Goal: Transaction & Acquisition: Book appointment/travel/reservation

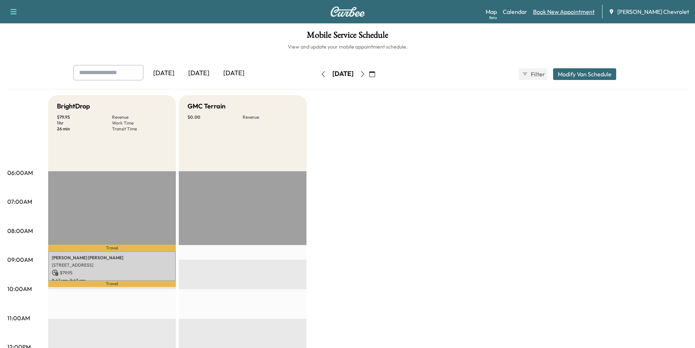
click at [561, 11] on link "Book New Appointment" at bounding box center [564, 11] width 62 height 9
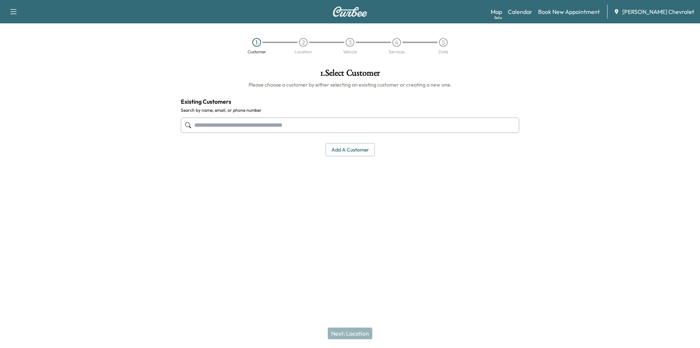
click at [243, 121] on input "text" at bounding box center [350, 124] width 338 height 15
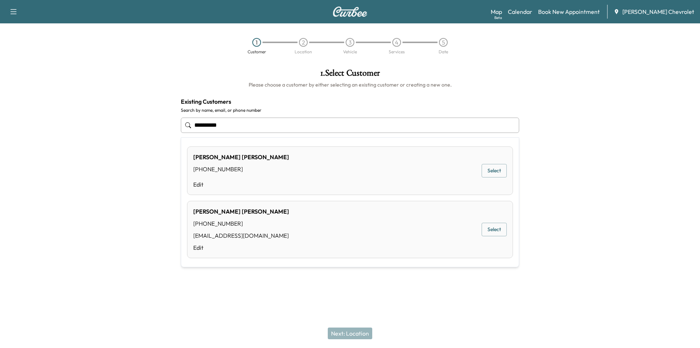
click at [500, 228] on button "Select" at bounding box center [494, 228] width 25 height 13
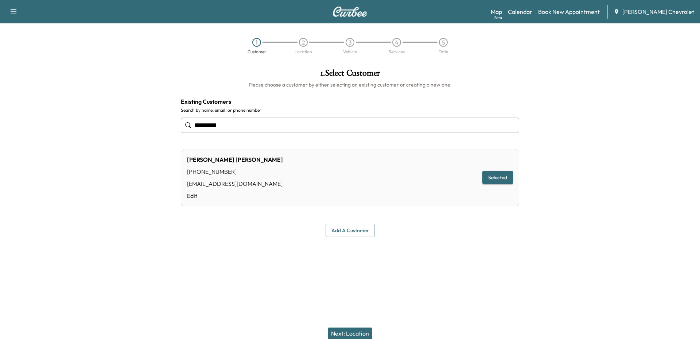
type input "**********"
click at [357, 333] on button "Next: Location" at bounding box center [350, 333] width 44 height 12
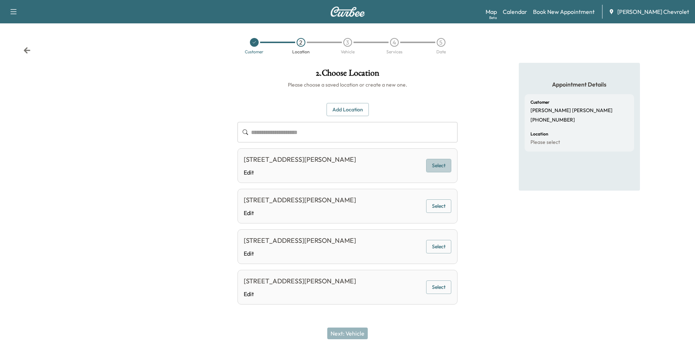
click at [433, 172] on button "Select" at bounding box center [438, 165] width 25 height 13
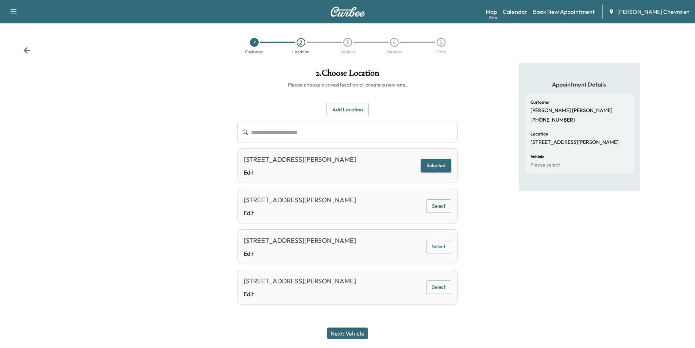
click at [349, 332] on button "Next: Vehicle" at bounding box center [347, 333] width 40 height 12
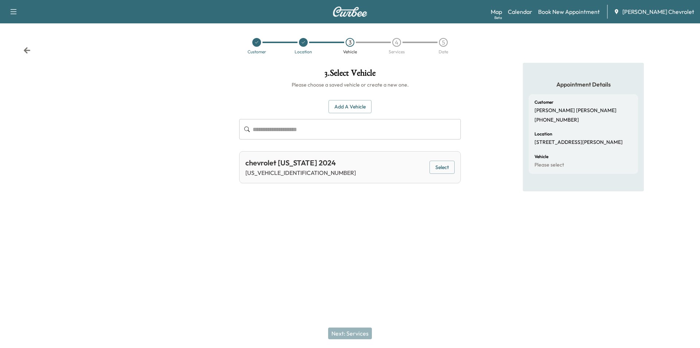
click at [438, 168] on button "Select" at bounding box center [442, 166] width 25 height 13
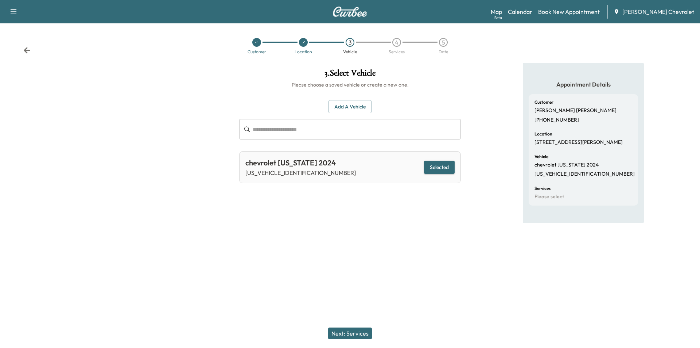
click at [357, 334] on button "Next: Services" at bounding box center [350, 333] width 44 height 12
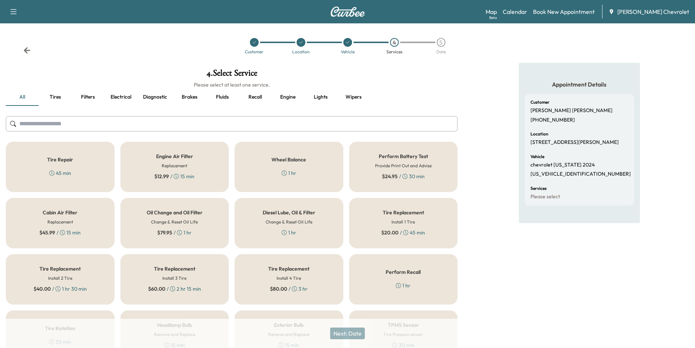
click at [160, 101] on button "Diagnostic" at bounding box center [155, 97] width 36 height 18
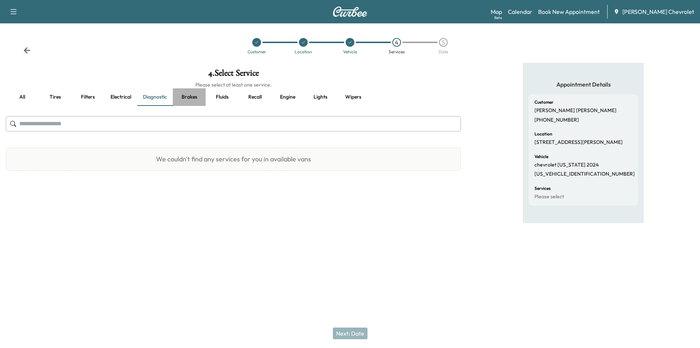
click at [193, 101] on button "Brakes" at bounding box center [189, 97] width 33 height 18
click at [219, 98] on button "Fluids" at bounding box center [222, 97] width 33 height 18
click at [262, 95] on button "Recall" at bounding box center [255, 97] width 33 height 18
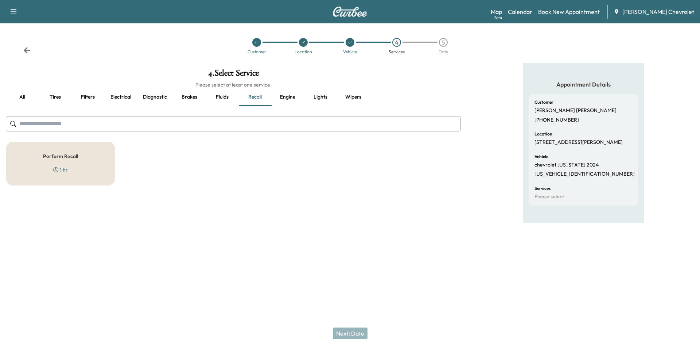
click at [293, 100] on button "Engine" at bounding box center [287, 97] width 33 height 18
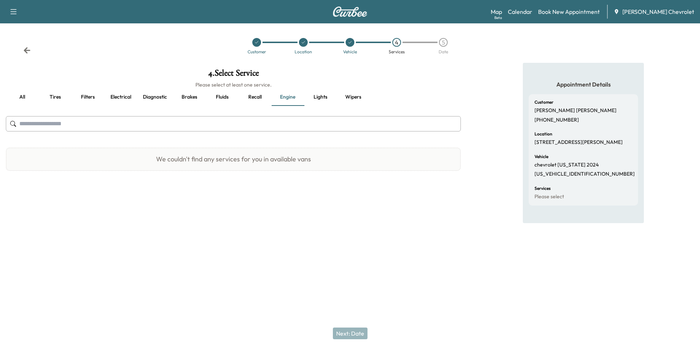
click at [313, 97] on button "Lights" at bounding box center [320, 97] width 33 height 18
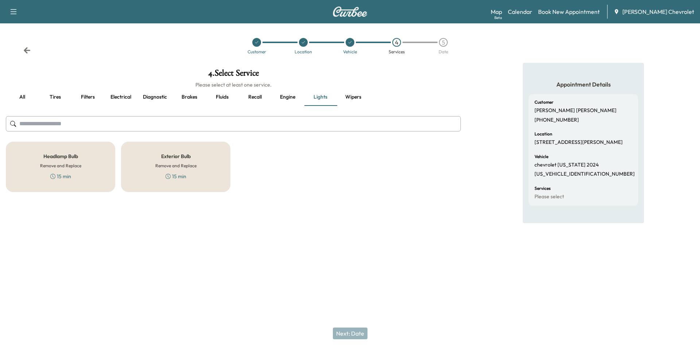
click at [355, 97] on button "Wipers" at bounding box center [353, 97] width 33 height 18
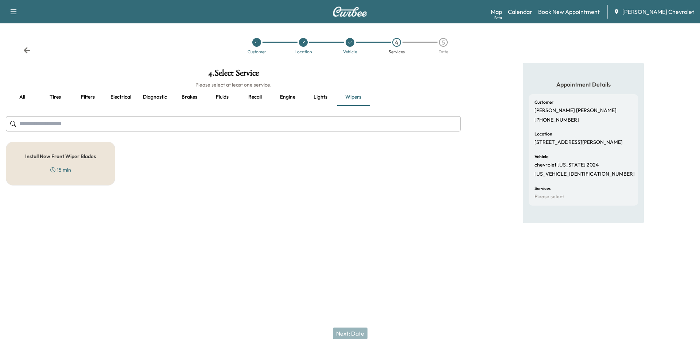
click at [93, 96] on button "Filters" at bounding box center [87, 97] width 33 height 18
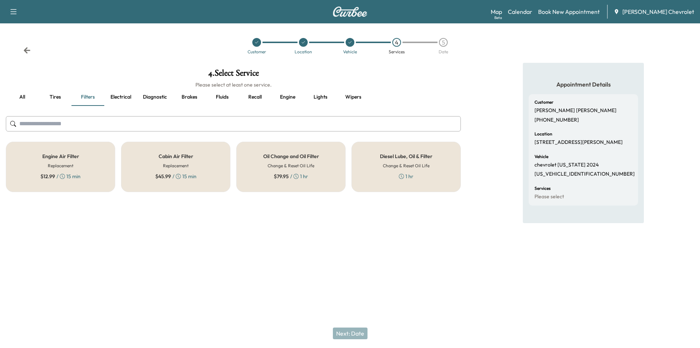
click at [119, 98] on button "Electrical" at bounding box center [120, 97] width 33 height 18
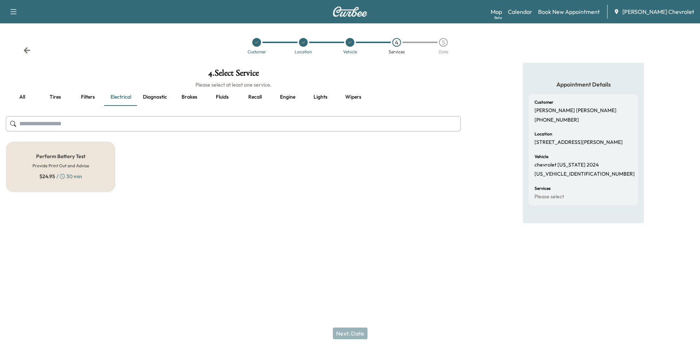
click at [94, 167] on div "Perform Battery Test Provide Print Out and Advise $ 24.95 / 30 min" at bounding box center [60, 167] width 109 height 50
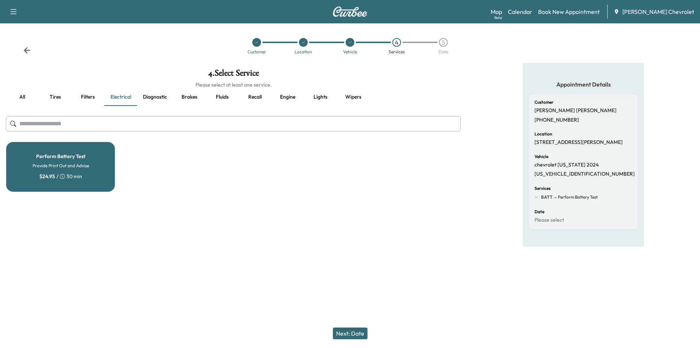
click at [344, 334] on button "Next: Date" at bounding box center [350, 333] width 35 height 12
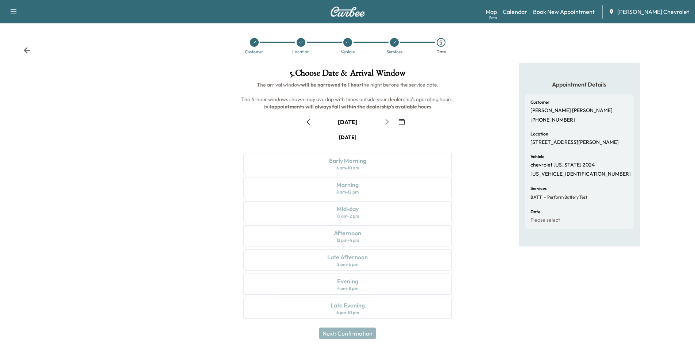
click at [14, 15] on icon "button" at bounding box center [13, 11] width 9 height 9
click at [163, 150] on div at bounding box center [116, 195] width 232 height 264
click at [311, 120] on button "button" at bounding box center [308, 122] width 12 height 12
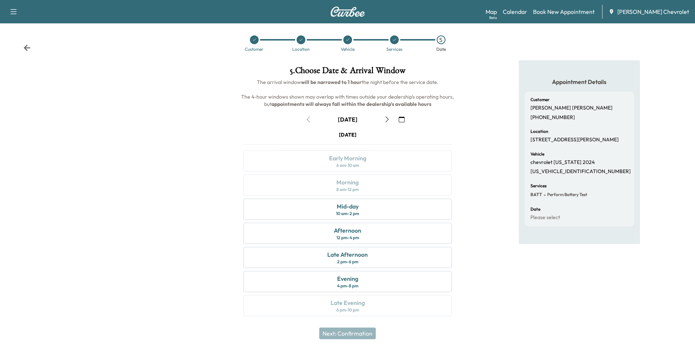
scroll to position [3, 0]
click at [378, 234] on div "Afternoon 12 pm - 4 pm" at bounding box center [347, 232] width 208 height 21
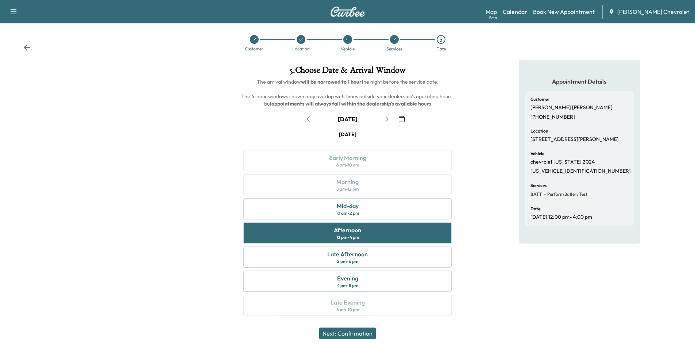
click at [364, 332] on button "Next: Confirmation" at bounding box center [347, 333] width 57 height 12
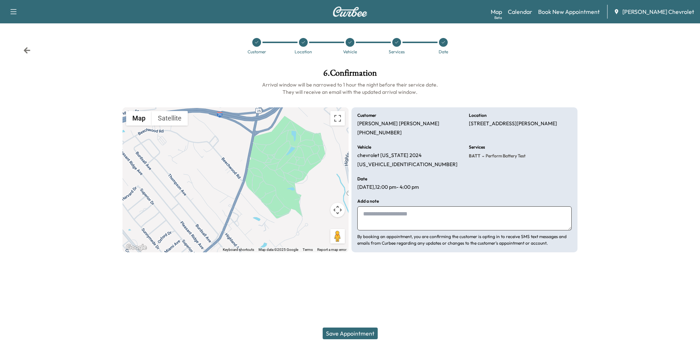
click at [414, 221] on textarea at bounding box center [464, 218] width 214 height 24
click at [388, 216] on textarea "**********" at bounding box center [464, 218] width 214 height 24
click at [438, 215] on textarea "**********" at bounding box center [464, 218] width 214 height 24
click at [402, 214] on textarea "**********" at bounding box center [464, 218] width 214 height 24
click at [503, 210] on textarea "**********" at bounding box center [464, 218] width 214 height 24
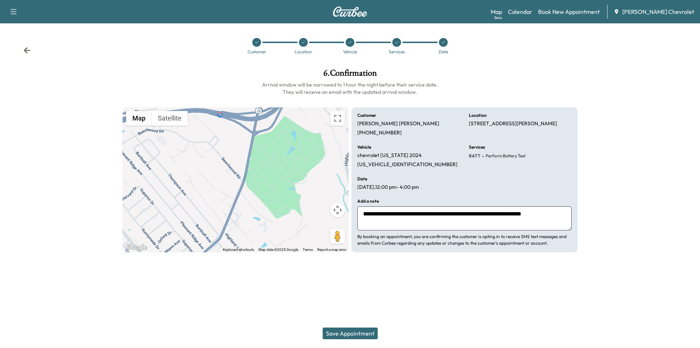
type textarea "**********"
click at [356, 333] on button "Save Appointment" at bounding box center [350, 333] width 55 height 12
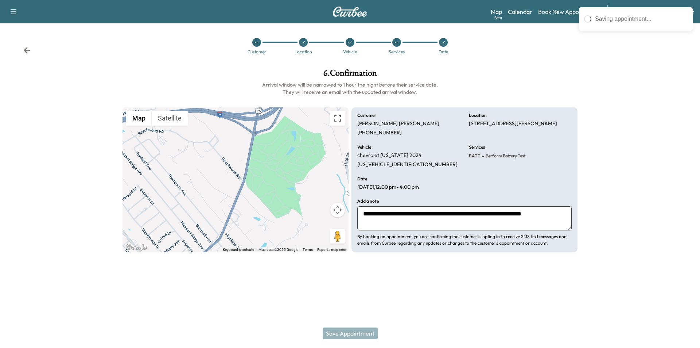
click at [374, 136] on p "(859) 443-6100" at bounding box center [379, 132] width 44 height 7
click at [374, 133] on p "(859) 443-6100" at bounding box center [379, 132] width 44 height 7
click at [372, 132] on p "(859) 443-6100" at bounding box center [379, 132] width 44 height 7
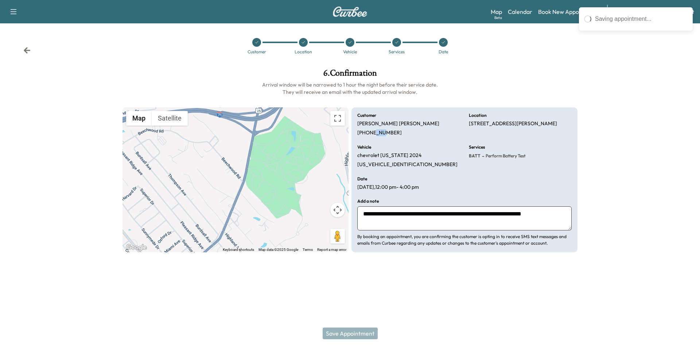
click at [372, 132] on p "(859) 443-6100" at bounding box center [379, 132] width 44 height 7
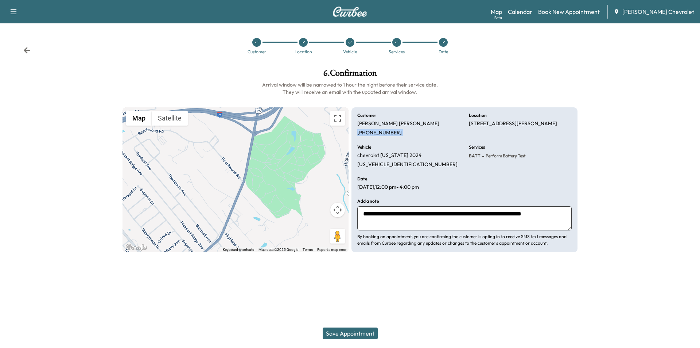
click at [361, 332] on button "Save Appointment" at bounding box center [350, 333] width 55 height 12
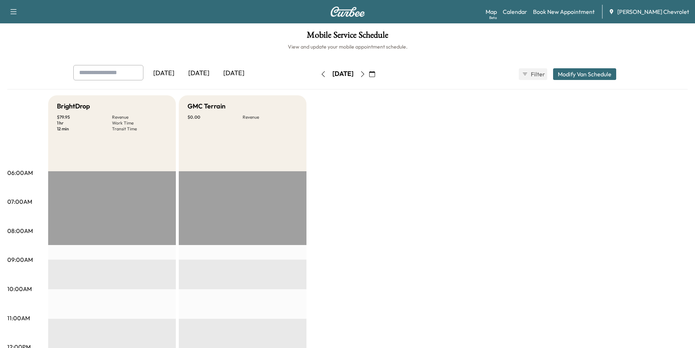
click at [375, 74] on icon "button" at bounding box center [372, 74] width 6 height 6
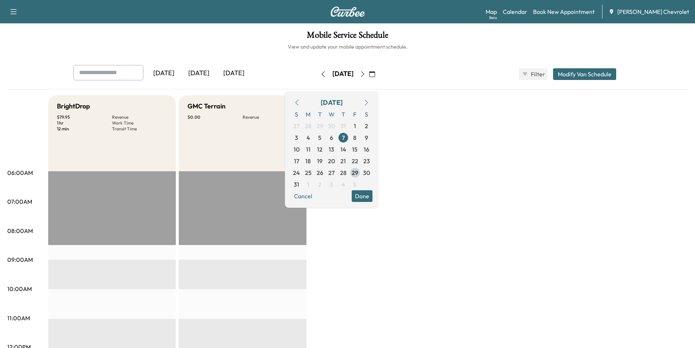
click at [358, 173] on span "29" at bounding box center [355, 172] width 7 height 9
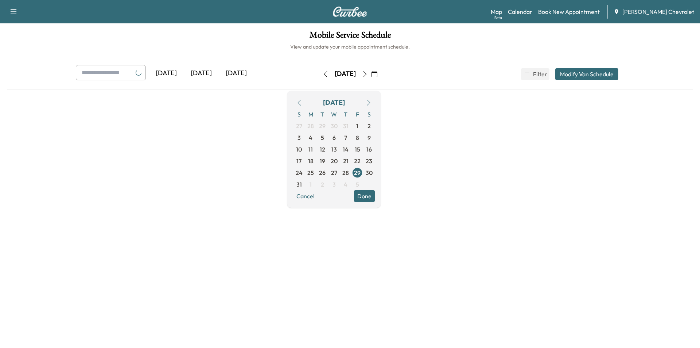
click at [375, 195] on button "Done" at bounding box center [364, 196] width 21 height 12
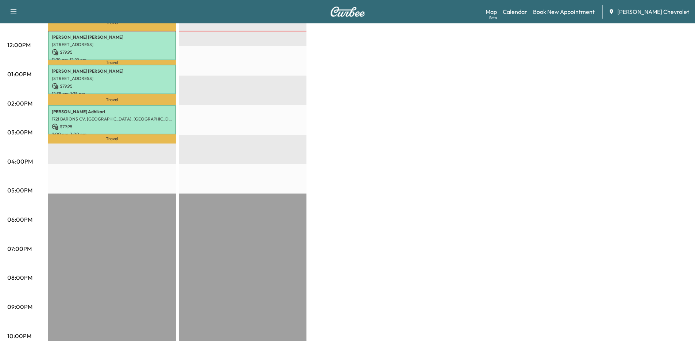
scroll to position [302, 0]
click at [121, 161] on div "Travel Deanna Smith 4321 EDINBURGH DR, CINCINNATI, OH 45245, USA $ 79.95 9:56 a…" at bounding box center [112, 104] width 128 height 471
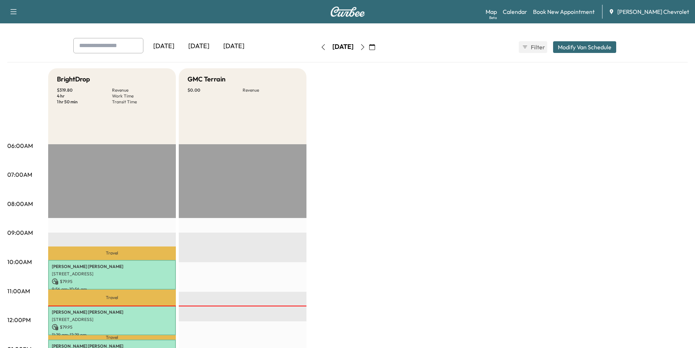
scroll to position [0, 0]
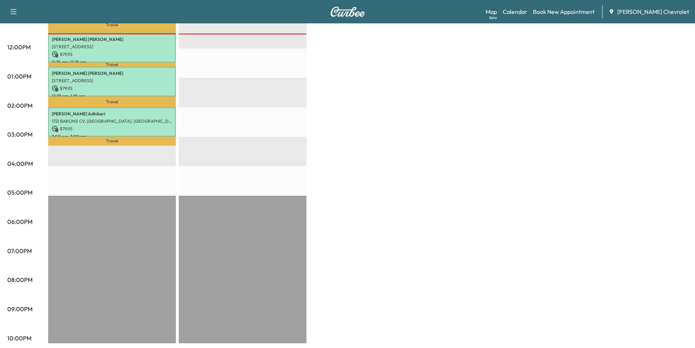
scroll to position [302, 0]
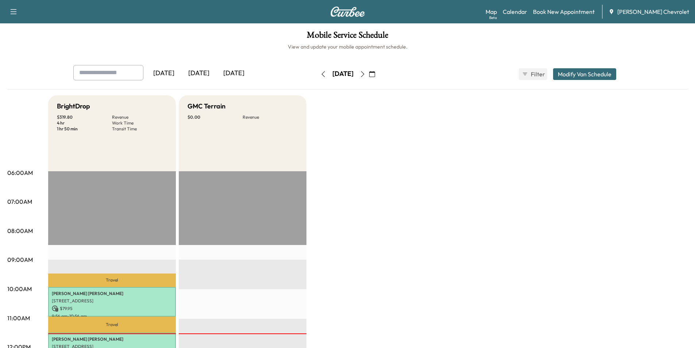
scroll to position [302, 0]
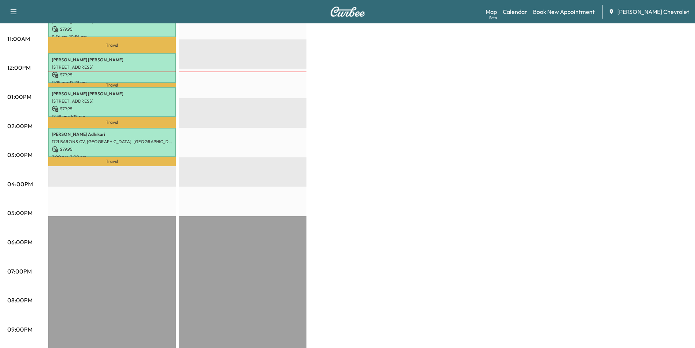
scroll to position [302, 0]
